Goal: Task Accomplishment & Management: Manage account settings

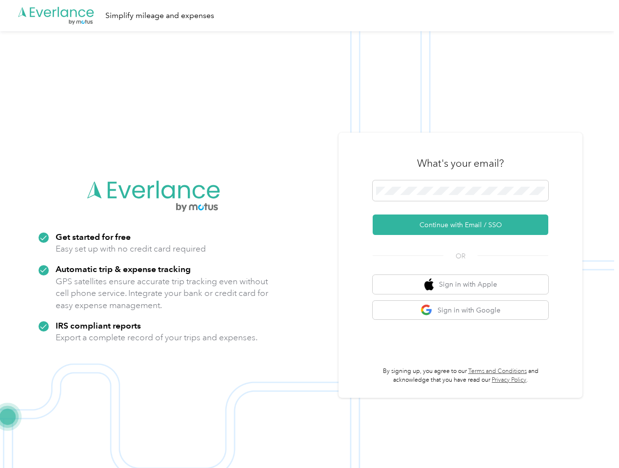
click at [309, 234] on img at bounding box center [307, 265] width 614 height 468
click at [309, 16] on div ".cls-1 { fill: #00adee; } .cls-2 { fill: #fff; } .cls-3 { fill: #707372; } .cls…" at bounding box center [307, 15] width 614 height 31
click at [464, 225] on button "Continue with Email / SSO" at bounding box center [461, 225] width 176 height 20
click at [464, 284] on button "Sign in with Apple" at bounding box center [461, 284] width 176 height 19
click at [464, 310] on button "Sign in with Google" at bounding box center [461, 310] width 176 height 19
